Goal: Book appointment/travel/reservation

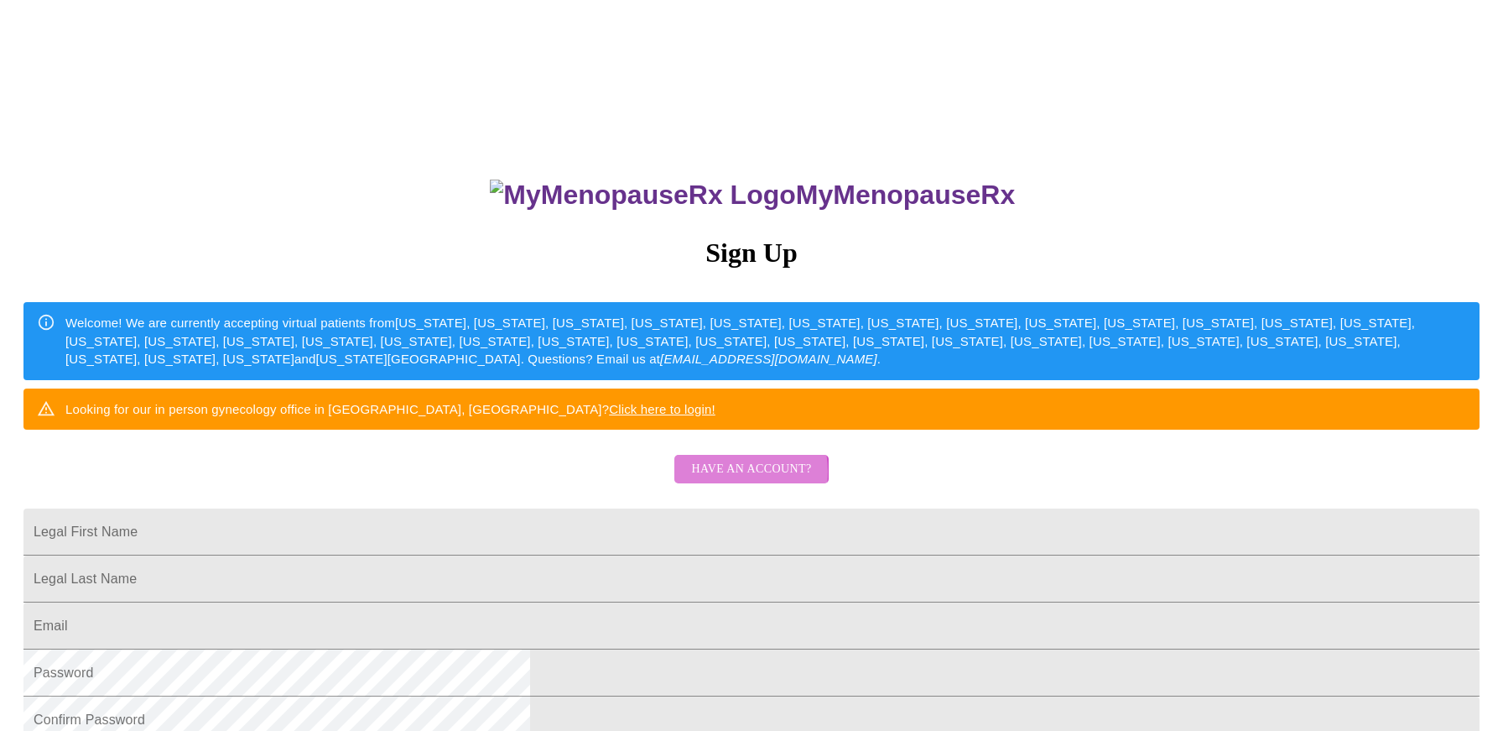
click at [724, 480] on span "Have an account?" at bounding box center [751, 469] width 120 height 21
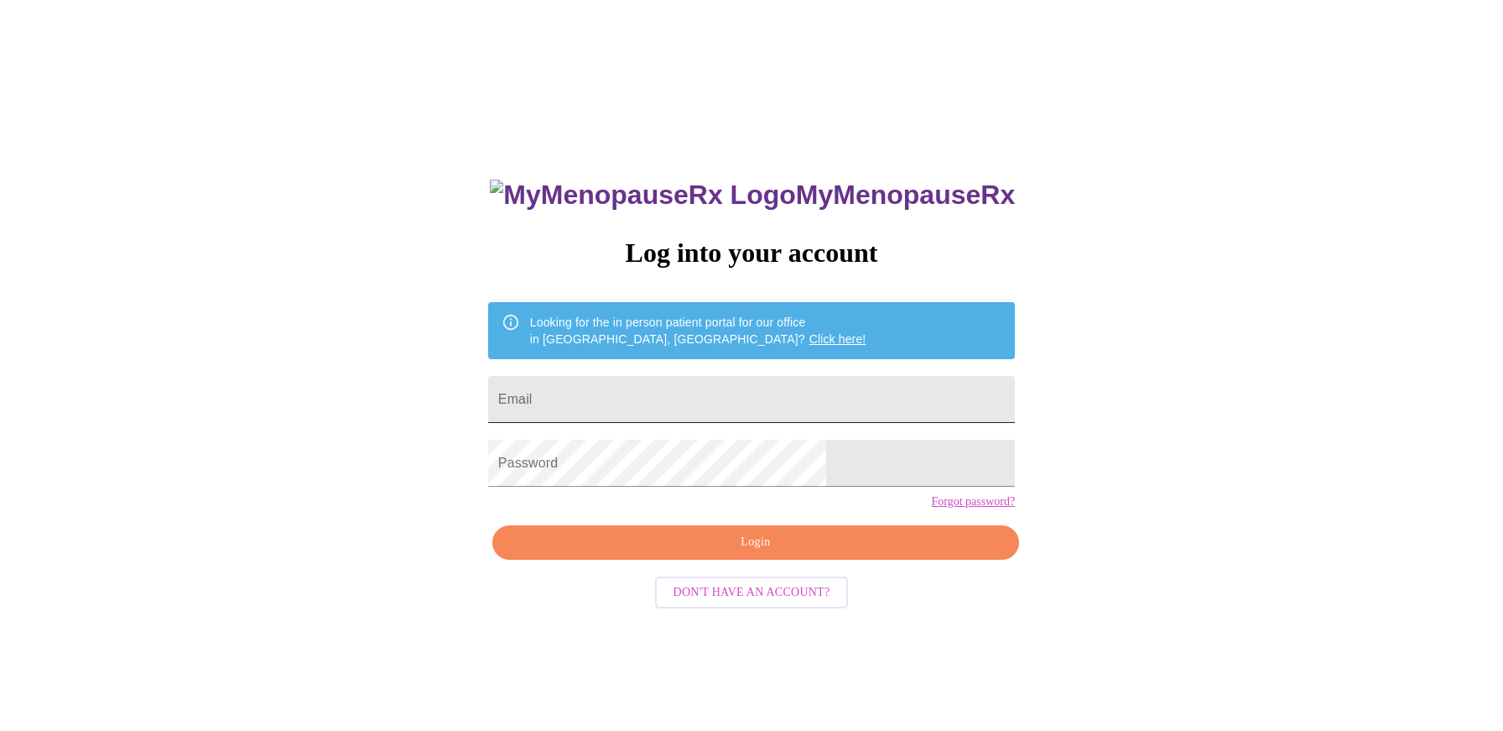
click at [642, 399] on input "Email" at bounding box center [751, 399] width 527 height 47
type input "[EMAIL_ADDRESS][DOMAIN_NAME]"
click at [755, 553] on span "Login" at bounding box center [756, 542] width 488 height 21
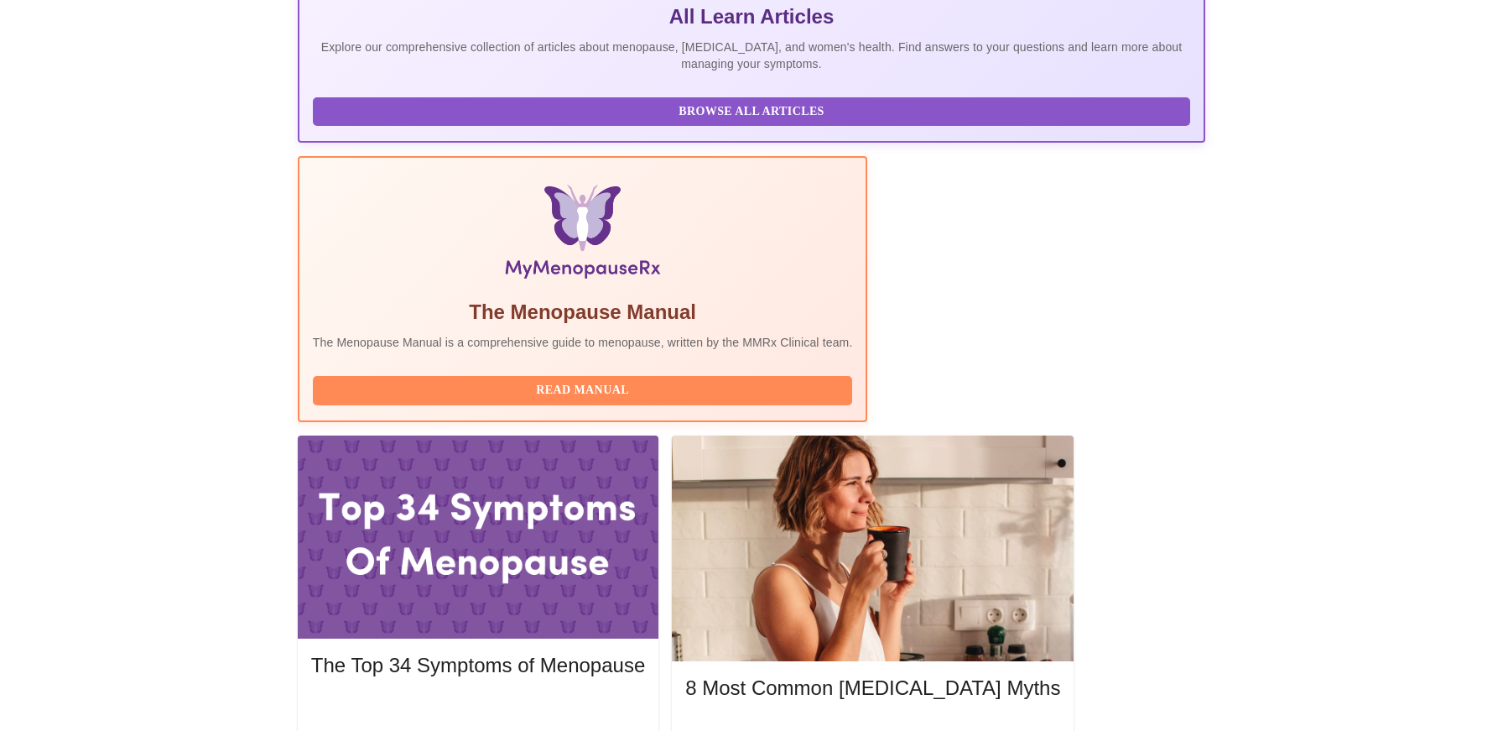
scroll to position [401, 0]
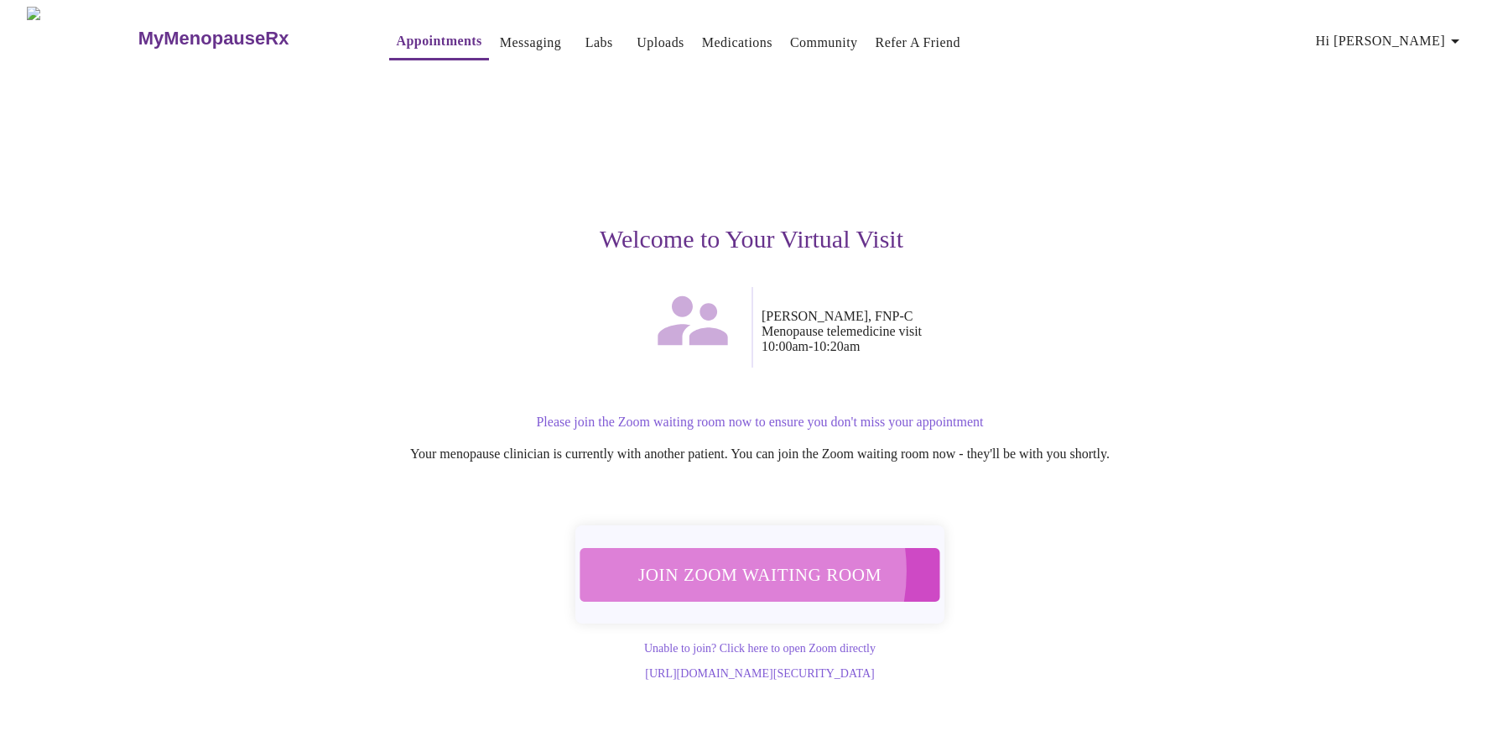
click at [721, 560] on span "Join Zoom Waiting Room" at bounding box center [759, 574] width 315 height 31
